Goal: Book appointment/travel/reservation

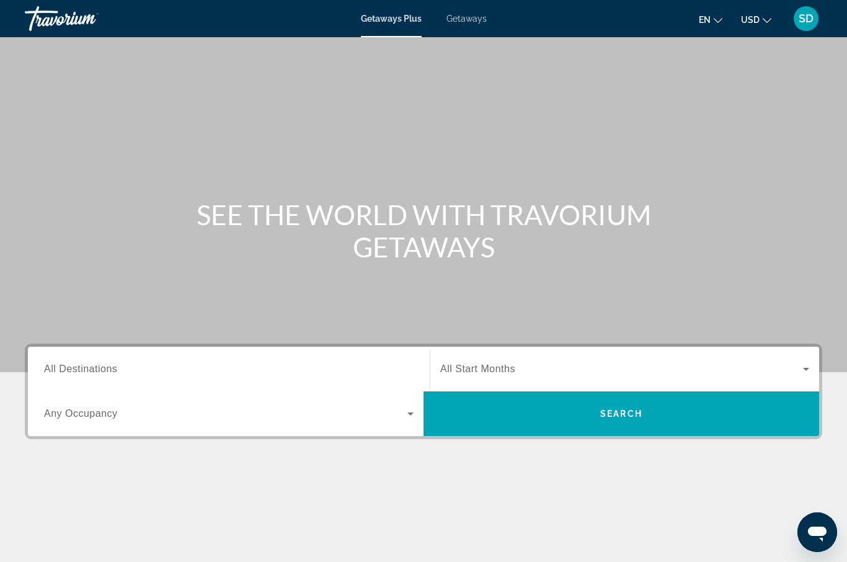
click at [66, 370] on span "All Destinations" at bounding box center [80, 368] width 73 height 11
click at [66, 370] on input "Destination All Destinations" at bounding box center [228, 369] width 369 height 15
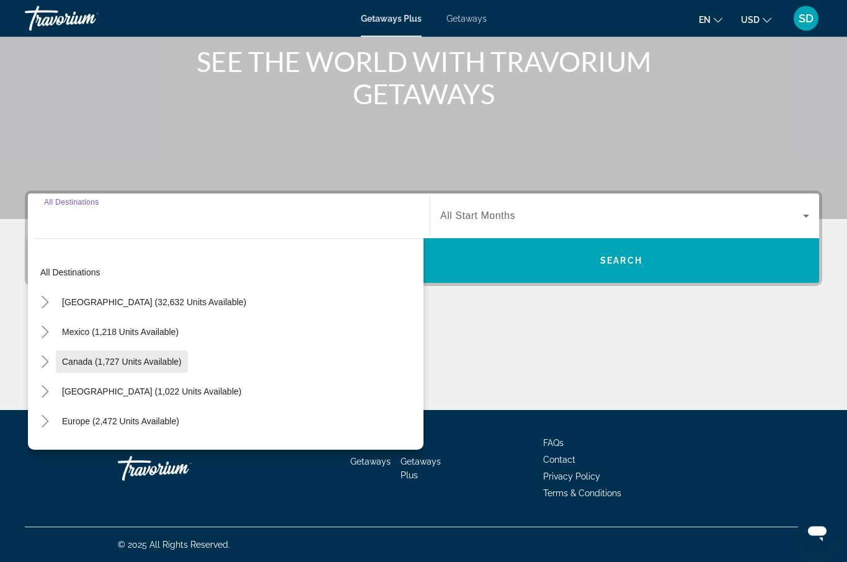
scroll to position [153, 0]
click at [45, 302] on icon "Toggle United States (32,632 units available)" at bounding box center [45, 302] width 12 height 12
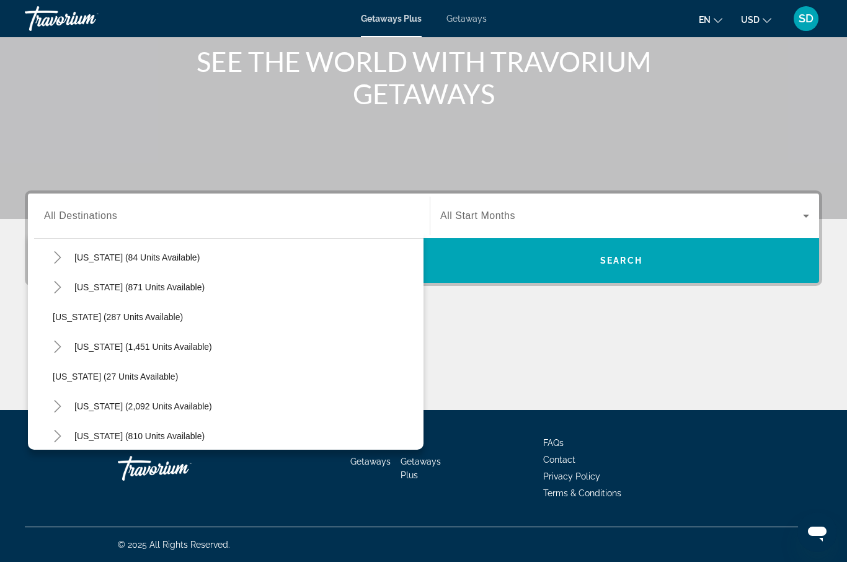
scroll to position [799, 0]
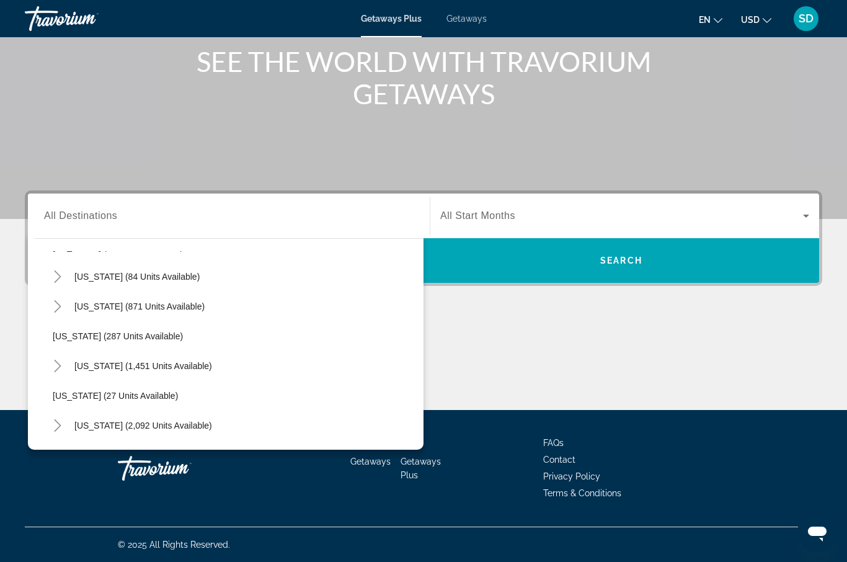
click at [475, 19] on span "Getaways" at bounding box center [466, 19] width 40 height 10
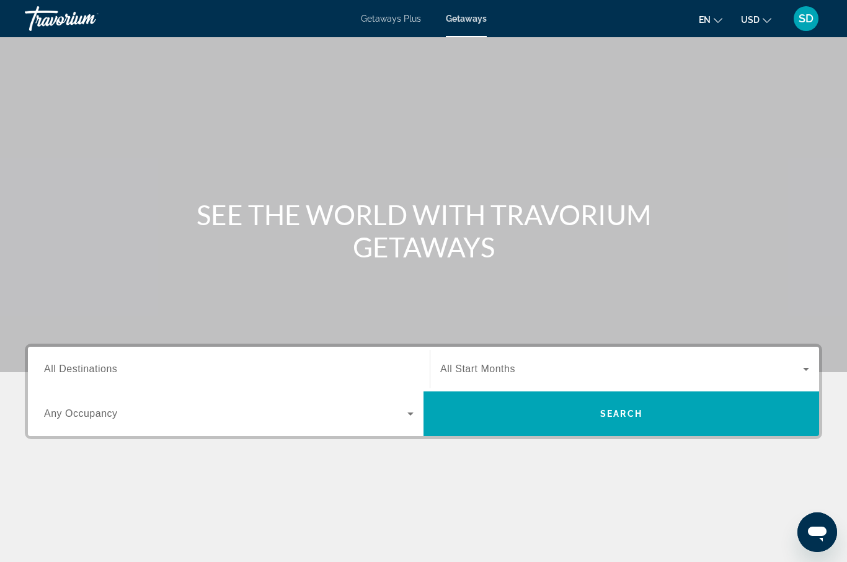
click at [84, 370] on span "All Destinations" at bounding box center [80, 368] width 73 height 11
click at [84, 370] on input "Destination All Destinations" at bounding box center [228, 369] width 369 height 15
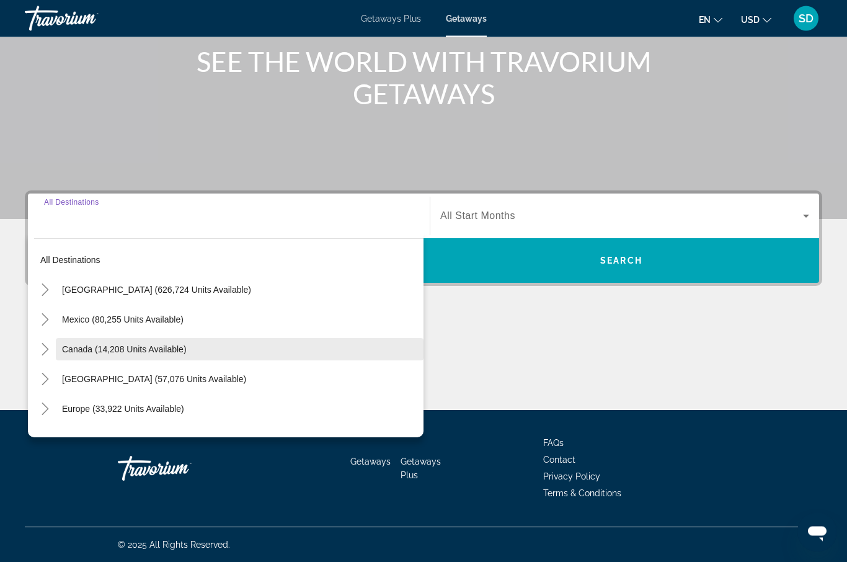
scroll to position [153, 0]
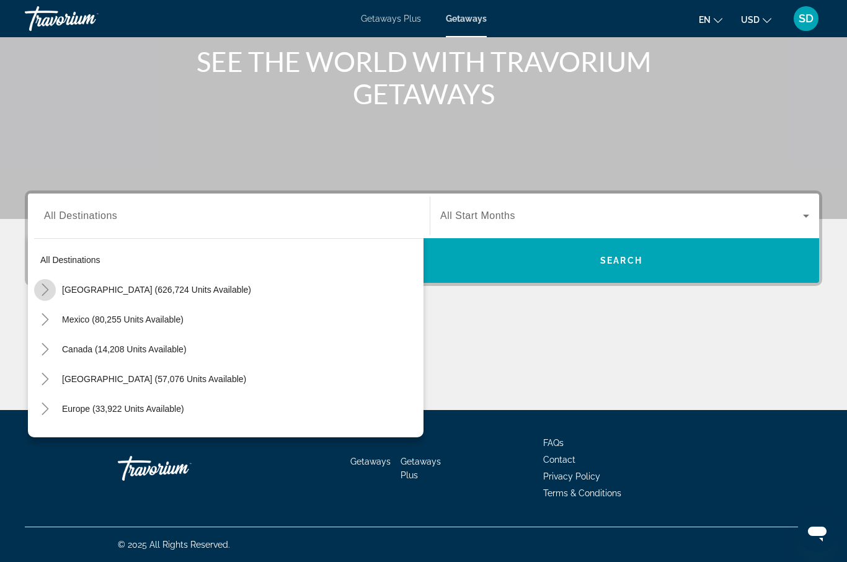
click at [43, 294] on icon "Toggle United States (626,724 units available)" at bounding box center [45, 289] width 12 height 12
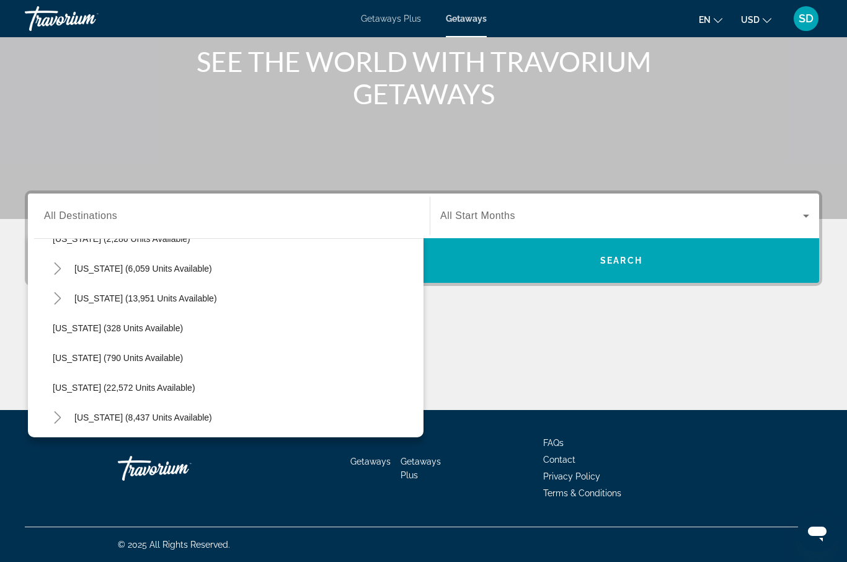
scroll to position [868, 0]
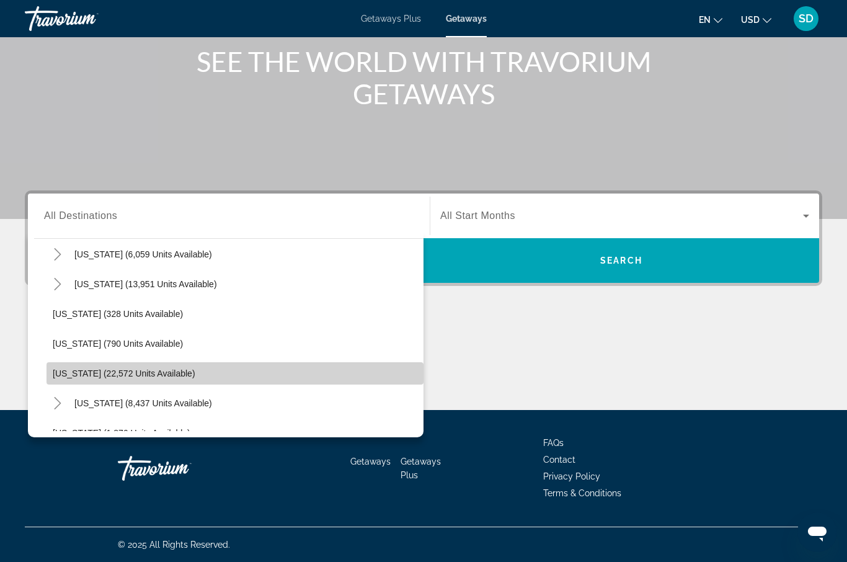
click at [69, 378] on span "[US_STATE] (22,572 units available)" at bounding box center [124, 373] width 143 height 10
type input "**********"
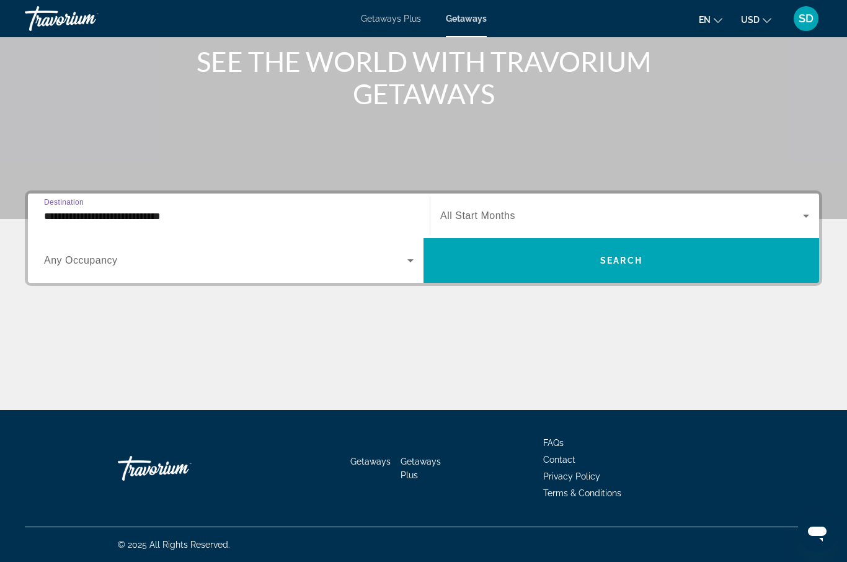
click at [803, 213] on icon "Search widget" at bounding box center [805, 215] width 15 height 15
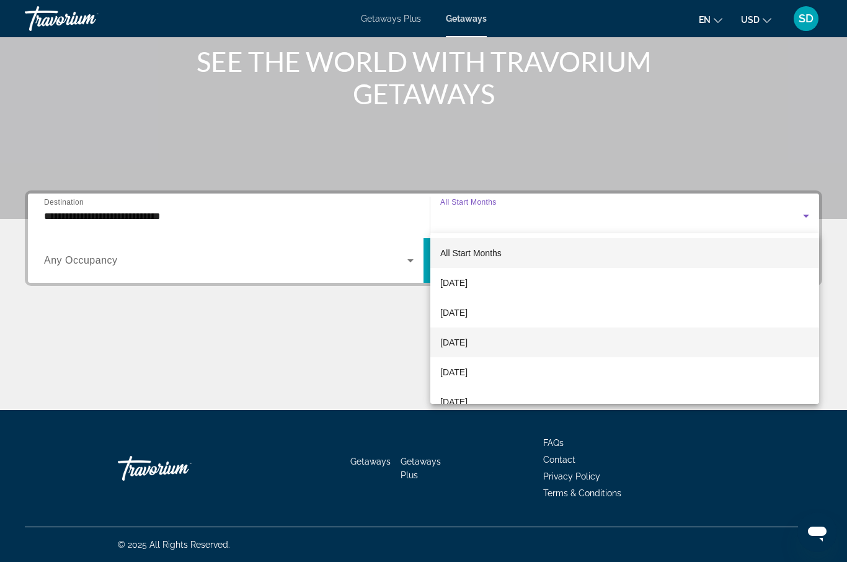
scroll to position [25, 0]
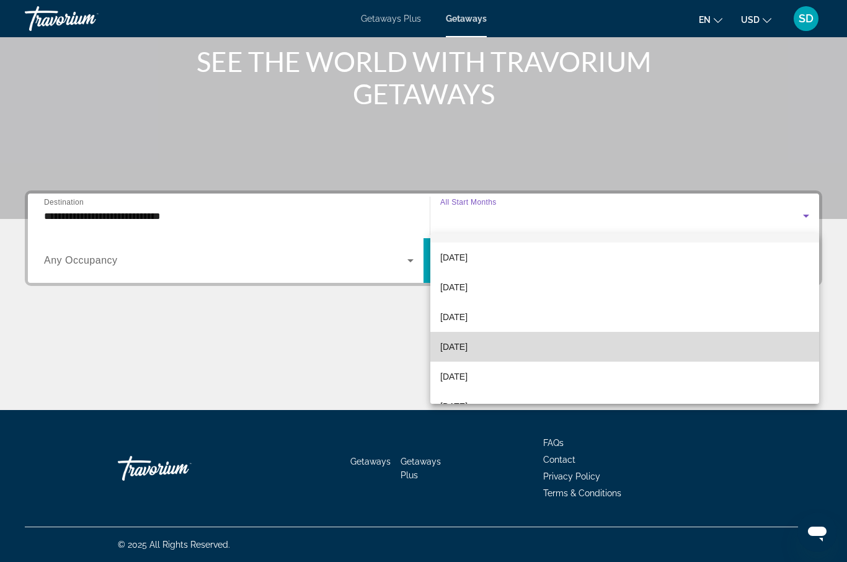
click at [505, 345] on mat-option "[DATE]" at bounding box center [624, 347] width 389 height 30
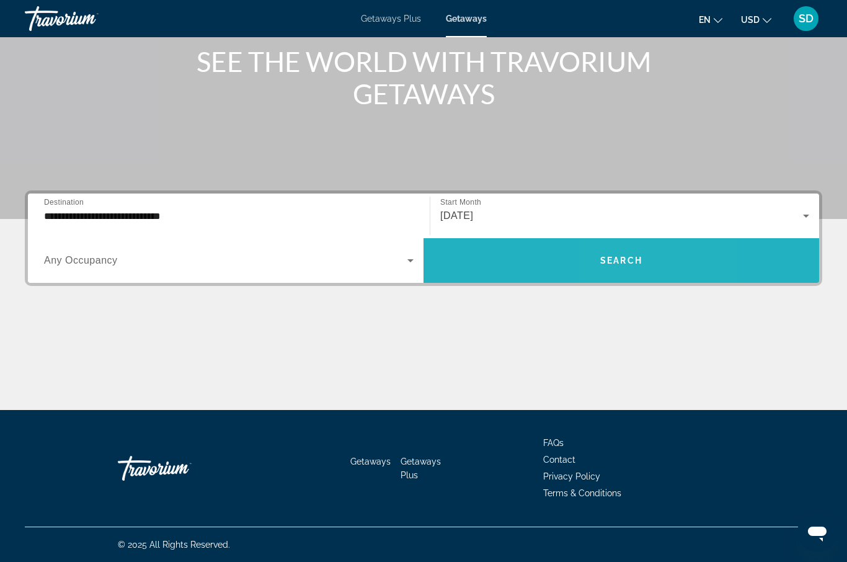
click at [638, 268] on span "Search widget" at bounding box center [620, 260] width 395 height 30
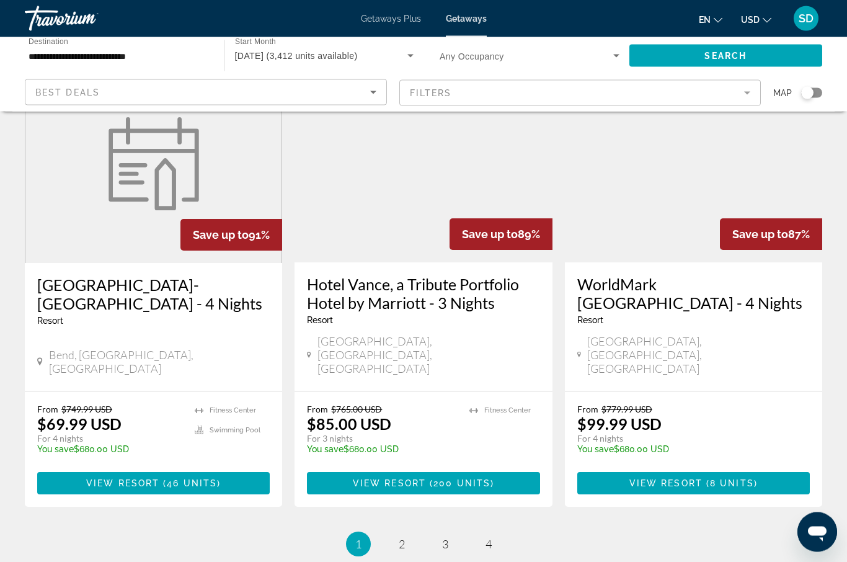
scroll to position [1480, 0]
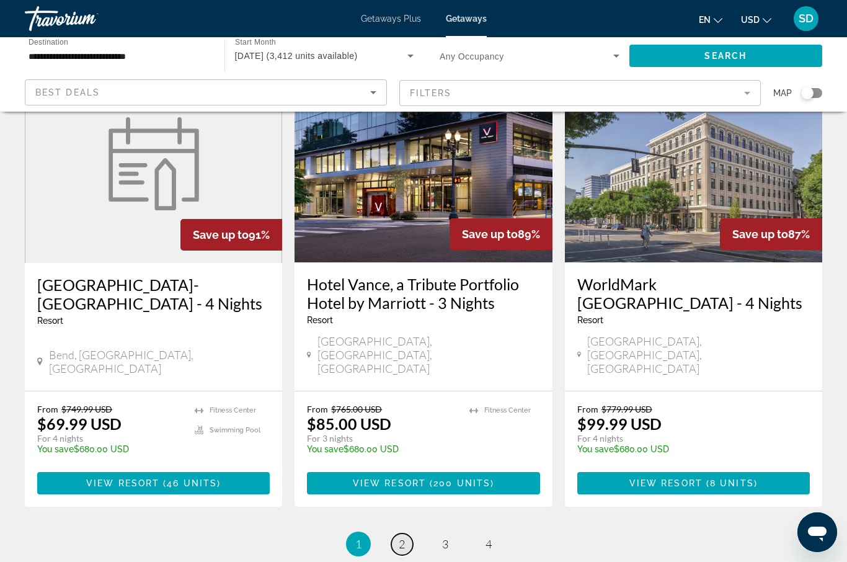
click at [397, 533] on link "page 2" at bounding box center [402, 544] width 22 height 22
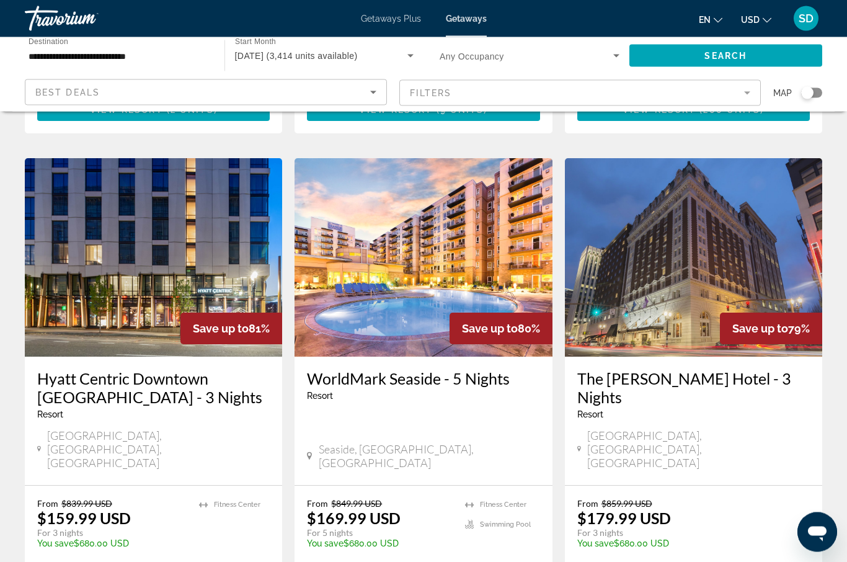
scroll to position [918, 0]
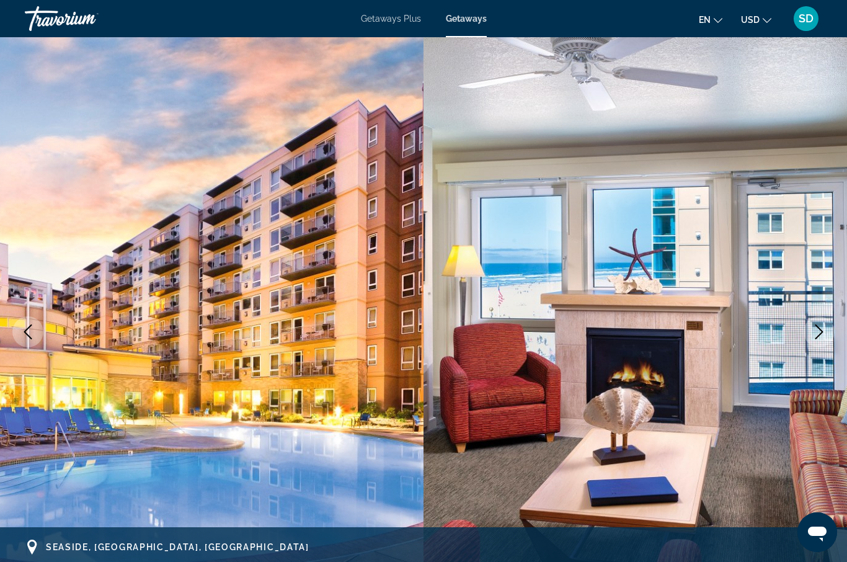
click at [806, 350] on img "Main content" at bounding box center [634, 331] width 423 height 589
click at [818, 330] on icon "Next image" at bounding box center [818, 331] width 15 height 15
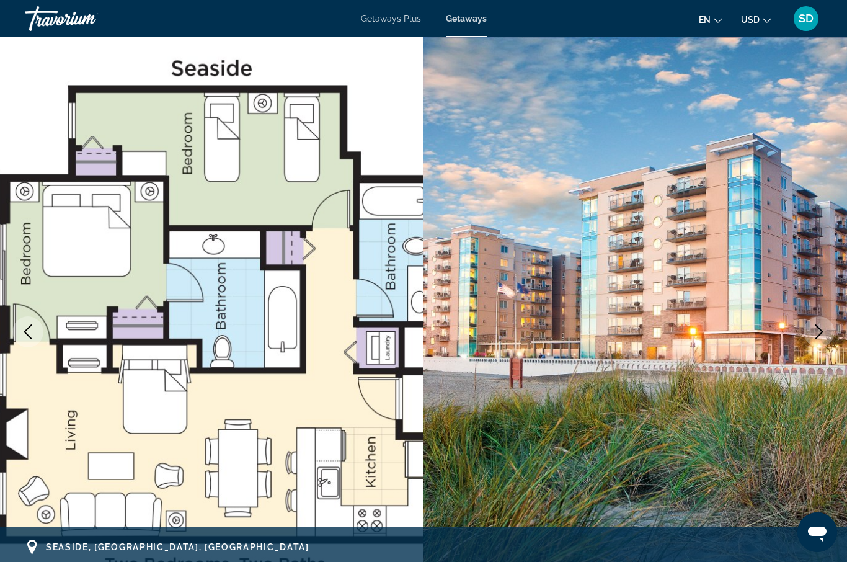
click at [818, 331] on icon "Next image" at bounding box center [818, 331] width 15 height 15
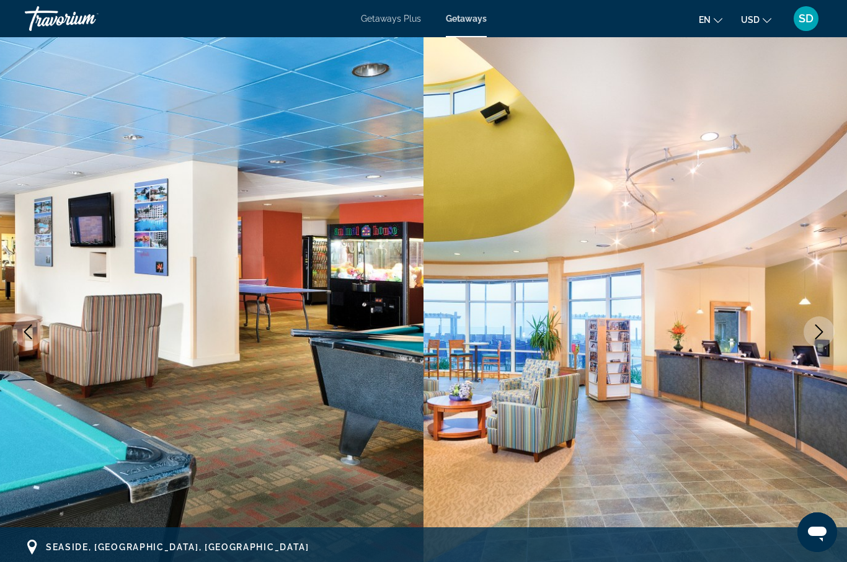
click at [818, 331] on icon "Next image" at bounding box center [818, 331] width 15 height 15
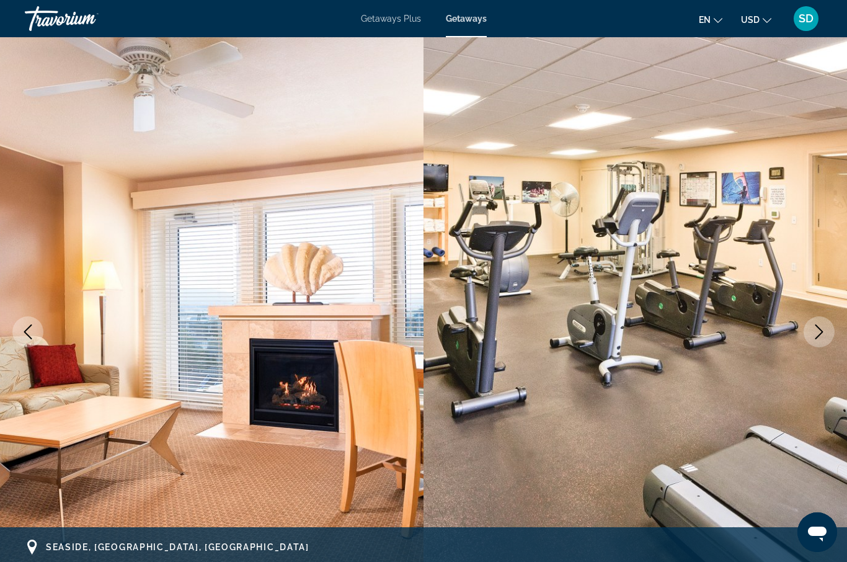
click at [818, 331] on icon "Next image" at bounding box center [818, 331] width 15 height 15
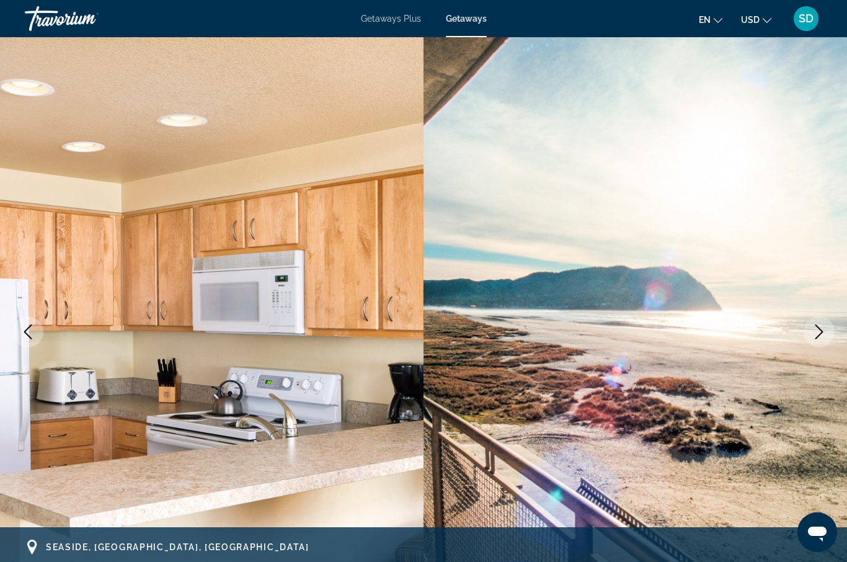
click at [818, 330] on icon "Next image" at bounding box center [818, 331] width 15 height 15
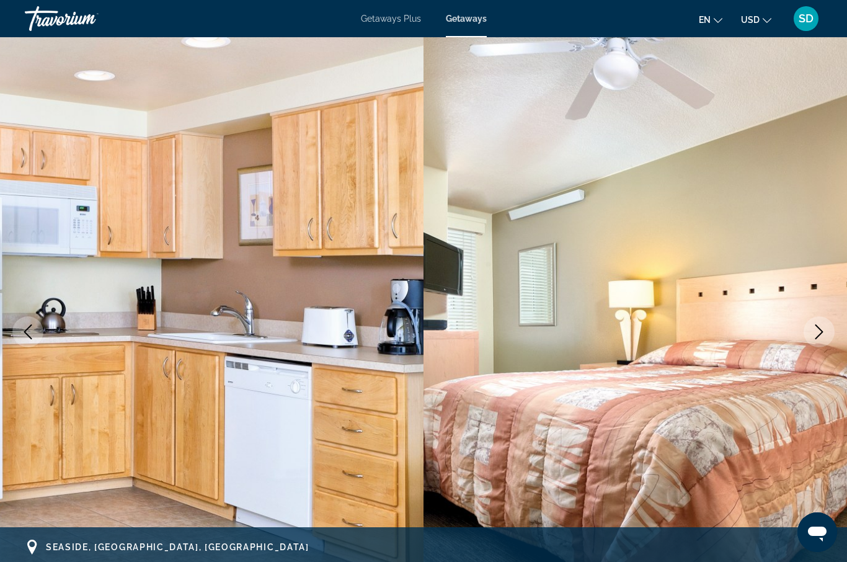
click at [818, 330] on icon "Next image" at bounding box center [818, 331] width 15 height 15
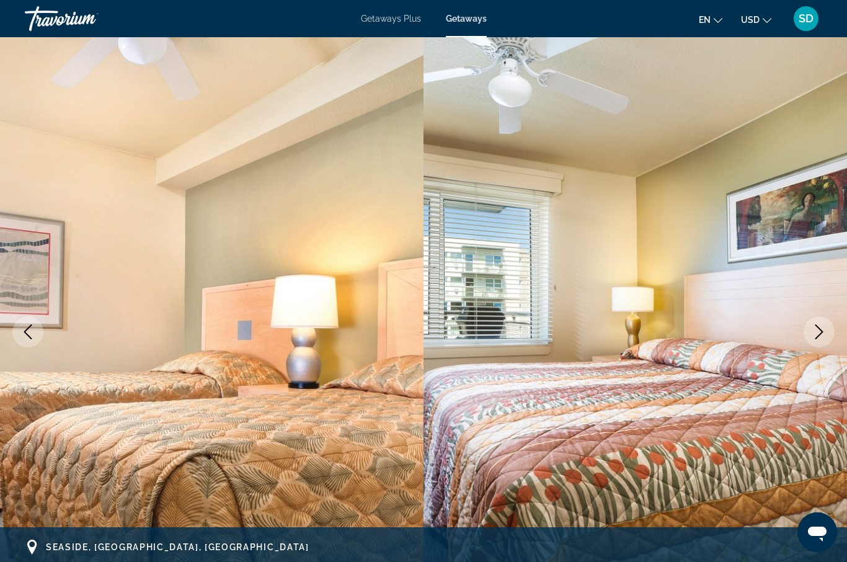
click at [818, 330] on icon "Next image" at bounding box center [818, 331] width 15 height 15
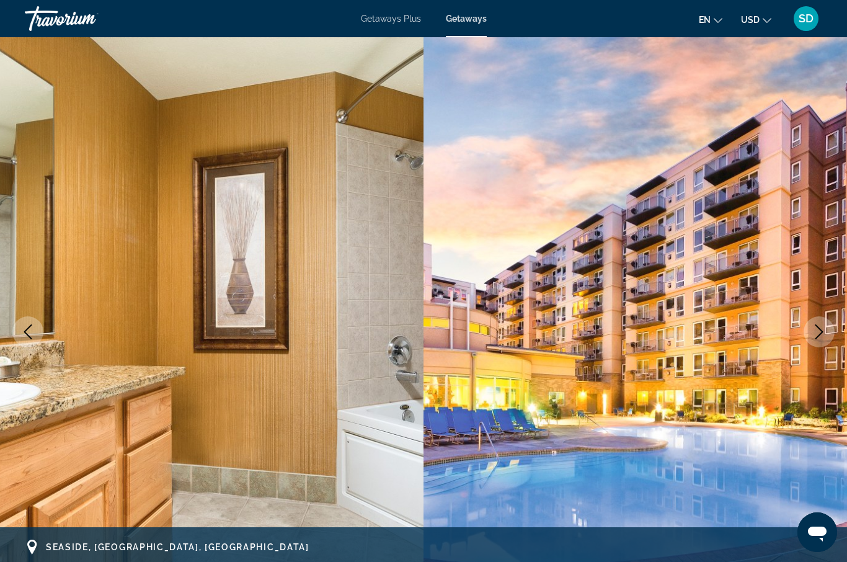
click at [818, 330] on icon "Next image" at bounding box center [818, 331] width 15 height 15
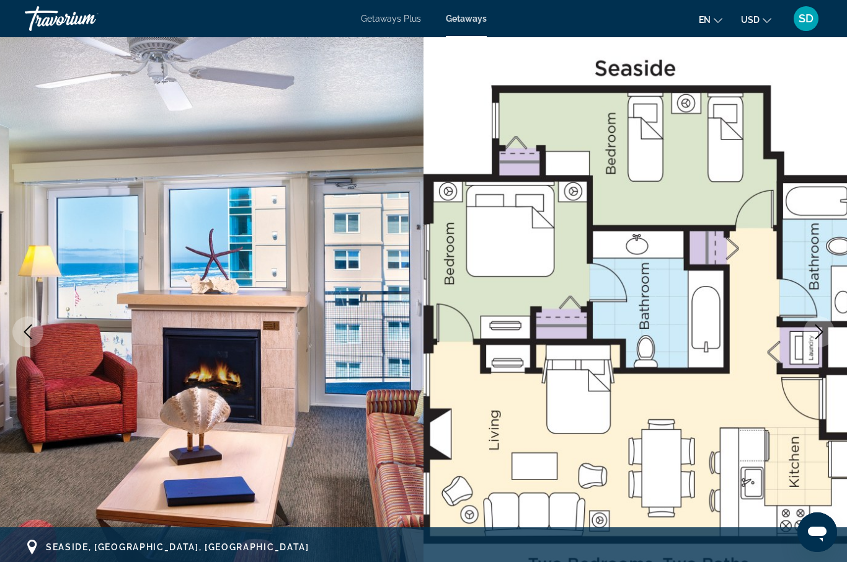
click at [818, 330] on icon "Next image" at bounding box center [818, 331] width 15 height 15
